Goal: Task Accomplishment & Management: Complete application form

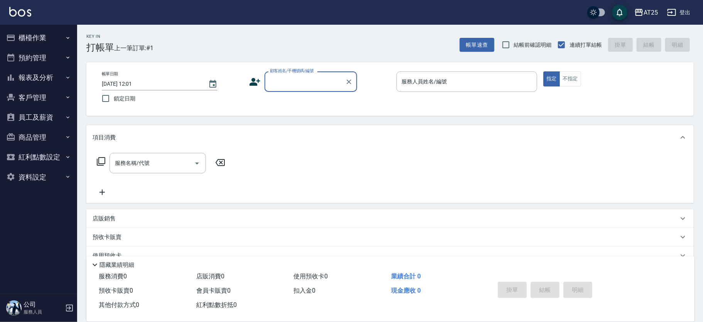
click at [35, 37] on button "櫃檯作業" at bounding box center [38, 38] width 71 height 20
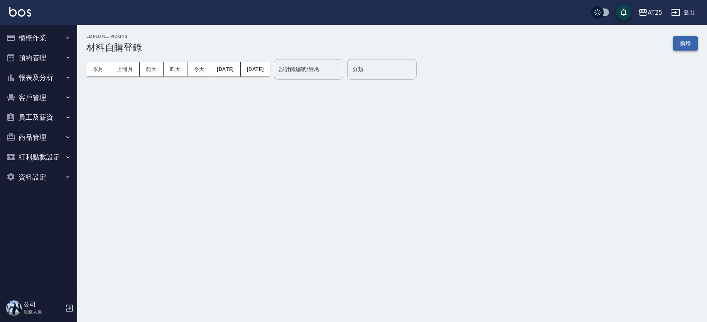
click at [682, 37] on button "新增" at bounding box center [685, 43] width 25 height 14
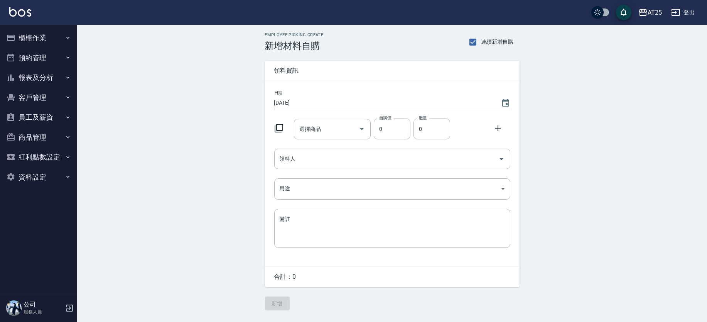
click at [309, 127] on div "選擇商品 選擇商品" at bounding box center [332, 129] width 77 height 20
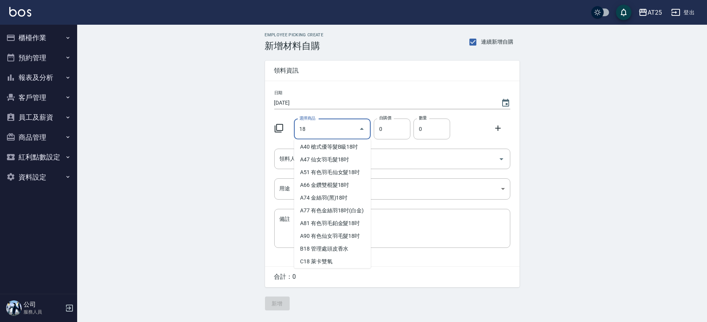
scroll to position [79, 0]
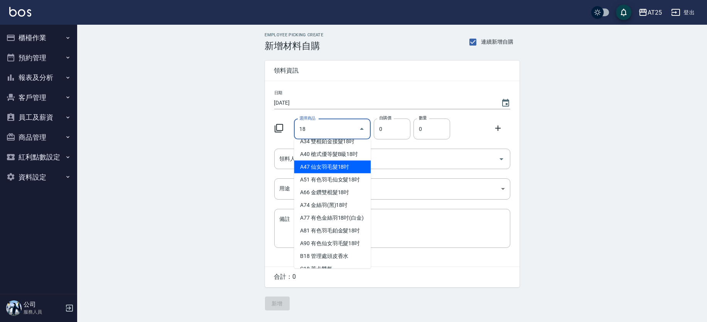
click at [350, 160] on li "A47 仙女羽毛髮18吋" at bounding box center [332, 166] width 77 height 13
type input "仙女羽毛髮18吋"
type input "2380"
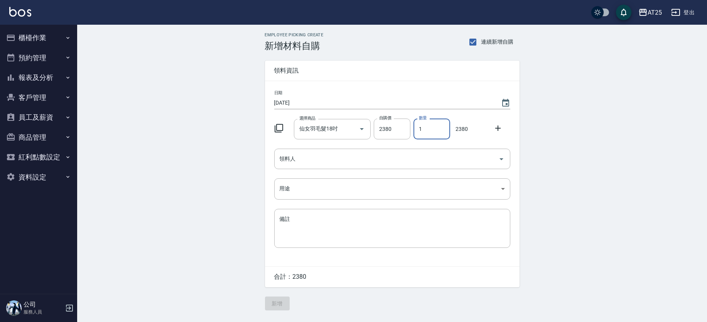
drag, startPoint x: 430, startPoint y: 125, endPoint x: 419, endPoint y: 127, distance: 11.2
click at [419, 127] on input "1" at bounding box center [431, 128] width 37 height 21
type input "2"
click at [347, 128] on icon "Clear" at bounding box center [351, 129] width 8 height 8
type input "0"
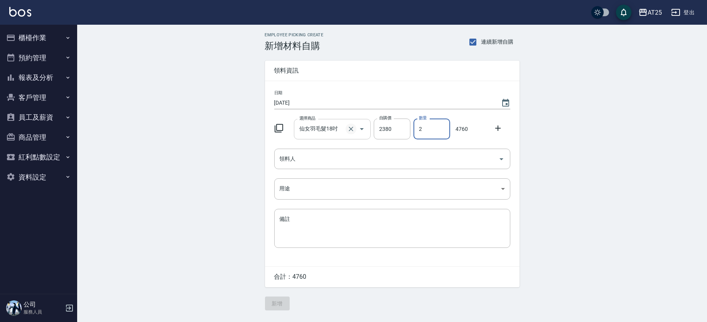
type input "0"
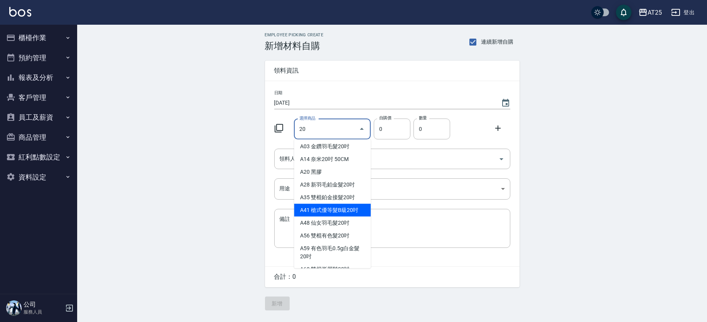
scroll to position [0, 0]
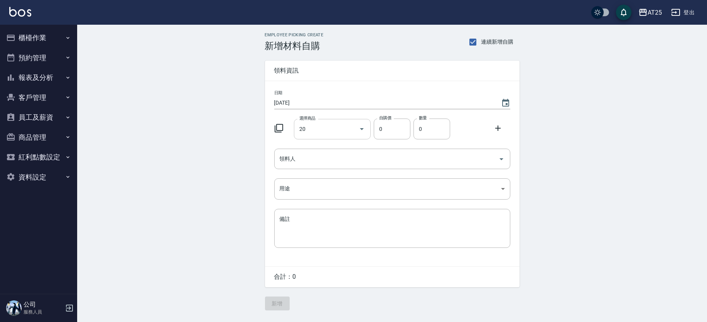
click at [370, 264] on div "日期 2025/08/16 選擇商品 20 選擇商品 自購價 0 自購價 數量 0 數量 領料人 領料人 用途 ​ 用途 備註 x 備註" at bounding box center [392, 173] width 255 height 185
click at [320, 130] on input "20" at bounding box center [326, 128] width 58 height 13
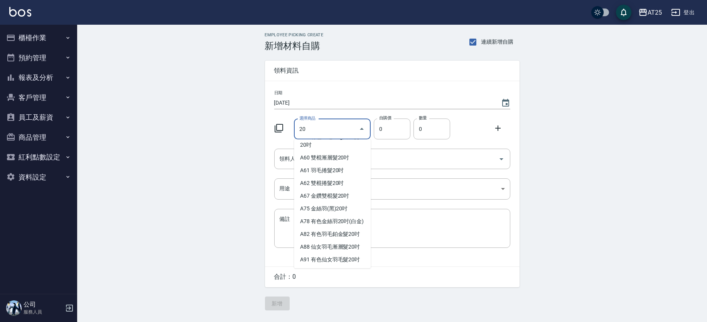
scroll to position [152, 0]
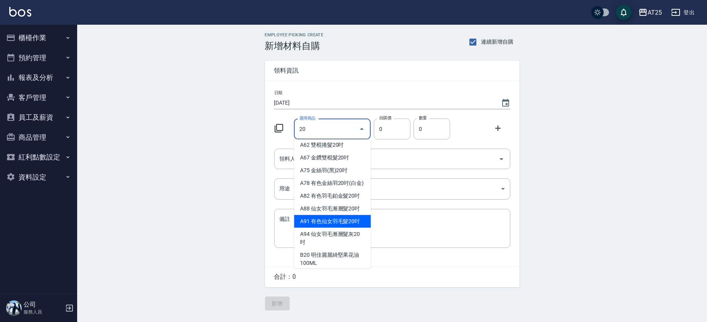
click at [353, 227] on li "A91 有色仙女羽毛髮20吋" at bounding box center [332, 221] width 77 height 13
type input "有色仙女羽毛髮20吋"
type input "2780"
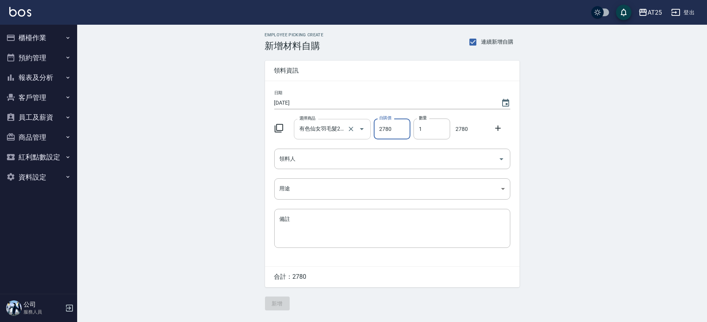
click at [333, 131] on input "有色仙女羽毛髮20吋" at bounding box center [321, 128] width 48 height 13
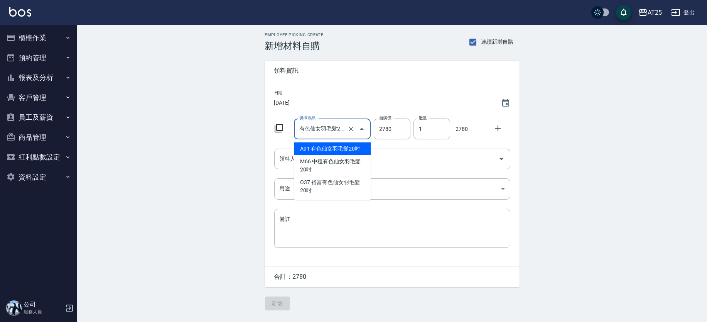
click at [341, 148] on li "A91 有色仙女羽毛髮20吋" at bounding box center [332, 148] width 77 height 13
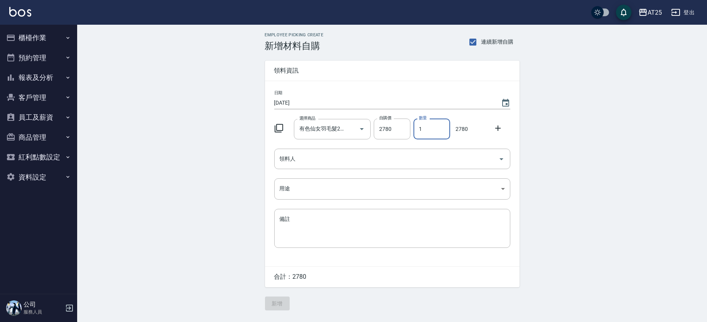
drag, startPoint x: 434, startPoint y: 131, endPoint x: 418, endPoint y: 132, distance: 15.9
click at [418, 130] on input "1" at bounding box center [431, 128] width 37 height 21
drag, startPoint x: 435, startPoint y: 131, endPoint x: 400, endPoint y: 128, distance: 35.3
click at [400, 128] on div "選擇商品 有色仙女羽毛髮20吋 選擇商品 自購價 2780 自購價 數量 3 數量 8340" at bounding box center [390, 127] width 239 height 24
drag, startPoint x: 431, startPoint y: 125, endPoint x: 417, endPoint y: 128, distance: 14.6
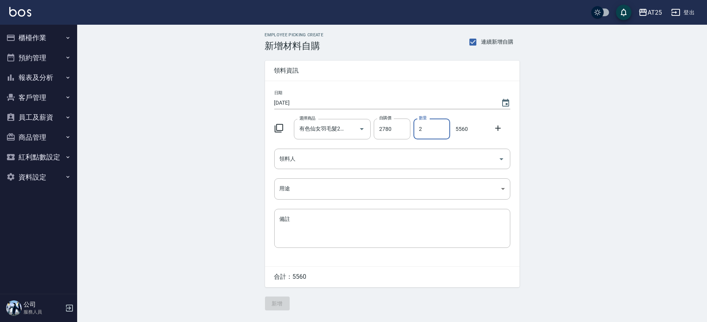
click at [417, 128] on input "2" at bounding box center [431, 128] width 37 height 21
click at [354, 127] on icon "Clear" at bounding box center [351, 129] width 8 height 8
type input "3"
type input "0"
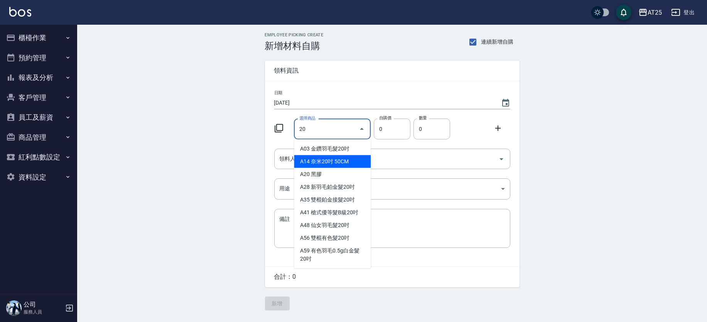
click at [322, 130] on input "20" at bounding box center [326, 128] width 58 height 13
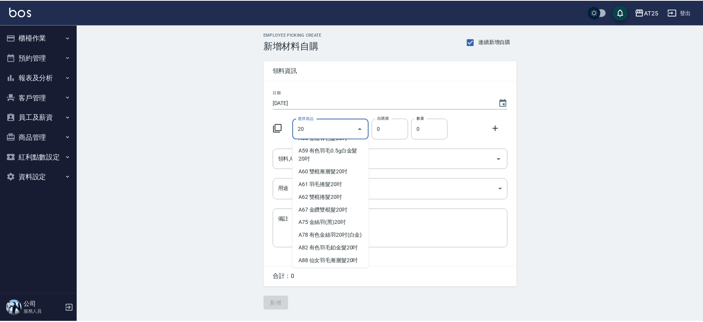
scroll to position [109, 0]
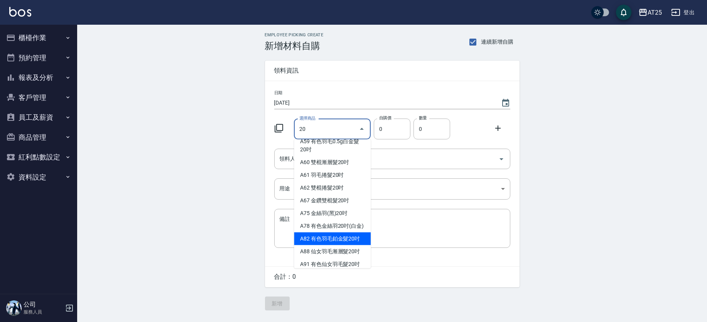
click at [355, 241] on li "A82 有色羽毛鉑金髮20吋" at bounding box center [332, 238] width 77 height 13
type input "有色羽毛鉑金髮20吋"
type input "2330"
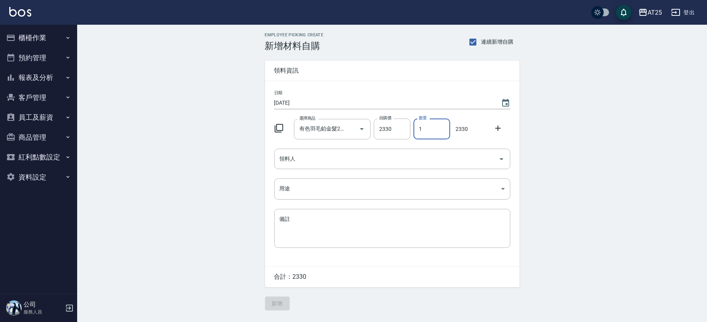
drag, startPoint x: 442, startPoint y: 132, endPoint x: 414, endPoint y: 127, distance: 27.8
click at [414, 127] on input "1" at bounding box center [431, 128] width 37 height 21
type input "3"
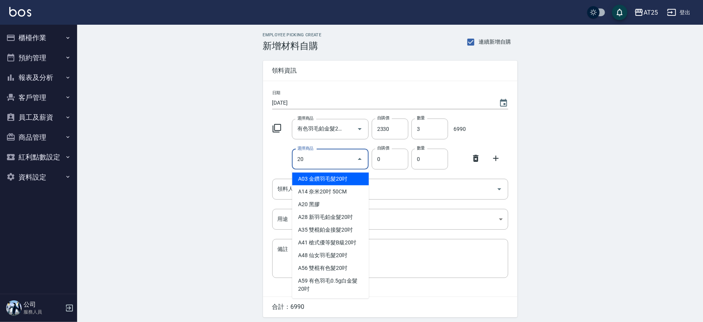
click at [317, 162] on input "20" at bounding box center [324, 158] width 58 height 13
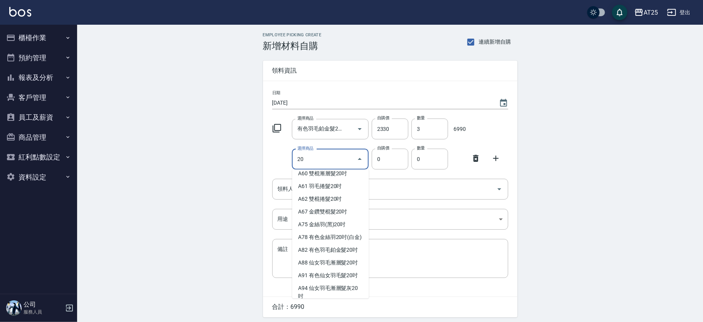
scroll to position [147, 0]
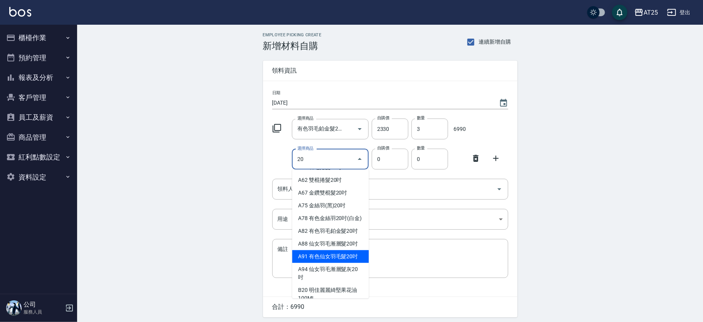
click at [343, 263] on li "A91 有色仙女羽毛髮20吋" at bounding box center [330, 256] width 77 height 13
type input "有色仙女羽毛髮20吋"
type input "2780"
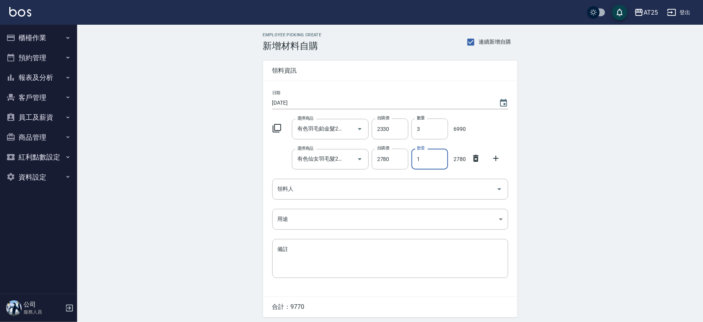
drag, startPoint x: 425, startPoint y: 157, endPoint x: 413, endPoint y: 157, distance: 11.6
click at [413, 157] on input "1" at bounding box center [430, 158] width 37 height 21
type input "3"
